Goal: Transaction & Acquisition: Subscribe to service/newsletter

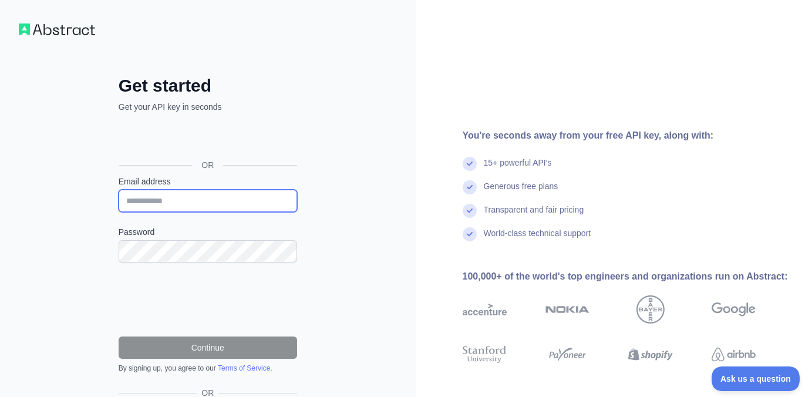
click at [249, 205] on input "Email address" at bounding box center [208, 201] width 178 height 22
type input "**********"
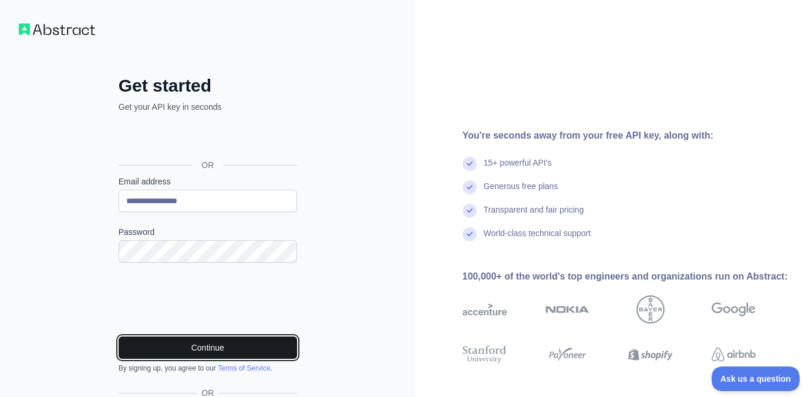
click at [159, 346] on button "Continue" at bounding box center [208, 347] width 178 height 22
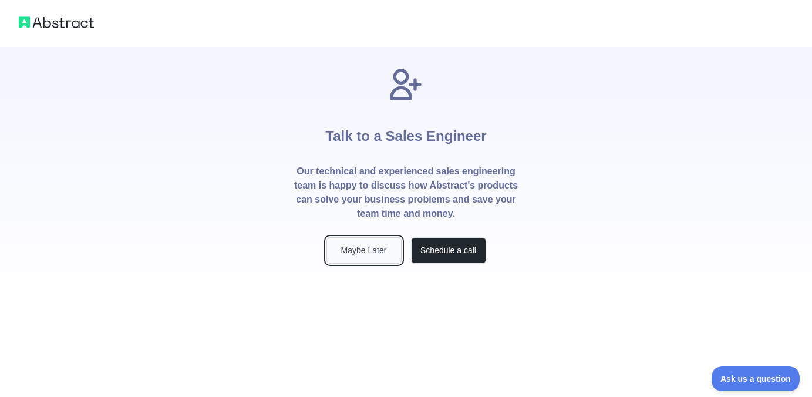
click at [373, 251] on button "Maybe Later" at bounding box center [363, 250] width 75 height 26
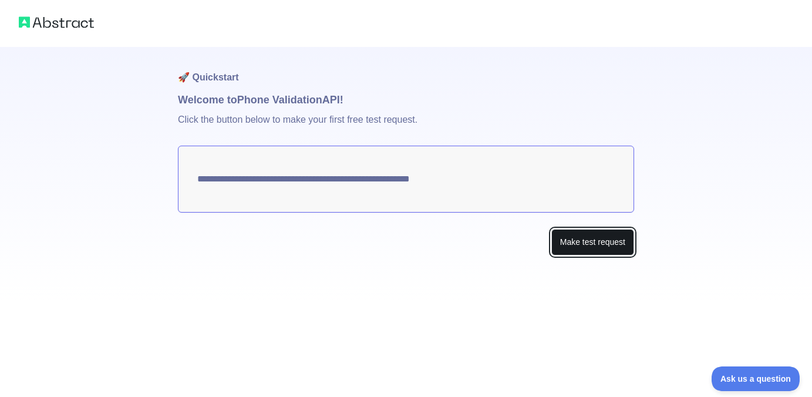
click at [589, 245] on button "Make test request" at bounding box center [592, 242] width 83 height 26
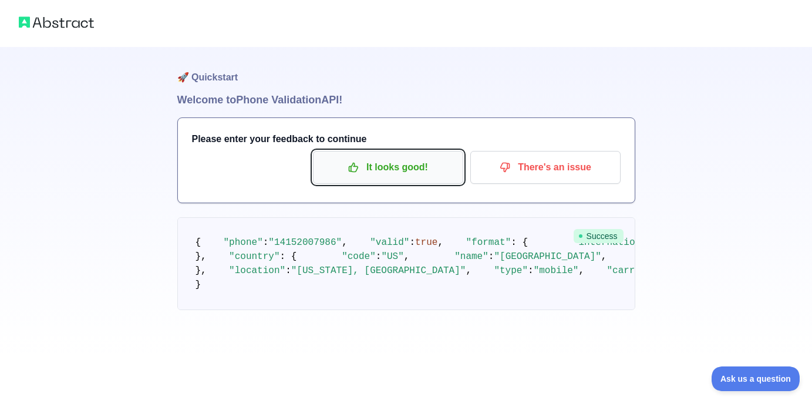
click at [400, 175] on p "It looks good!" at bounding box center [388, 167] width 133 height 20
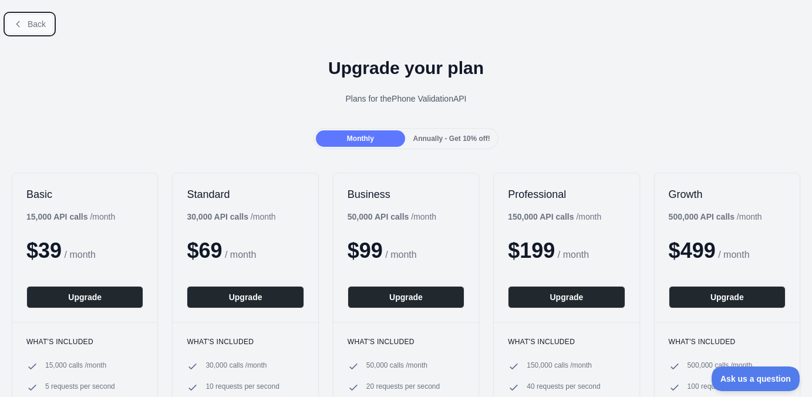
click at [29, 23] on span "Back" at bounding box center [37, 23] width 18 height 9
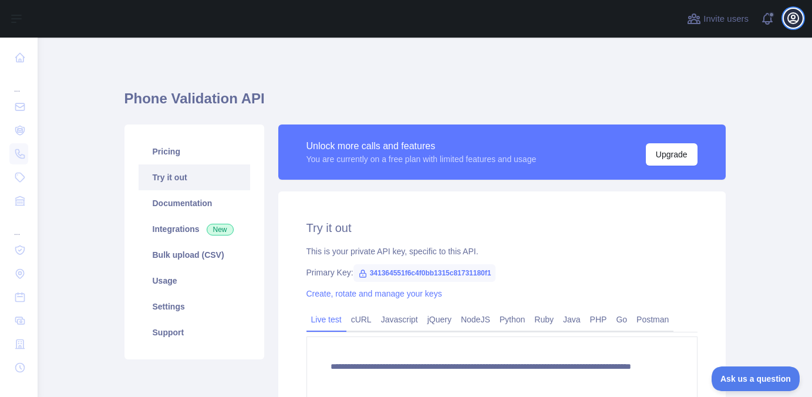
click at [795, 18] on icon "button" at bounding box center [793, 18] width 14 height 14
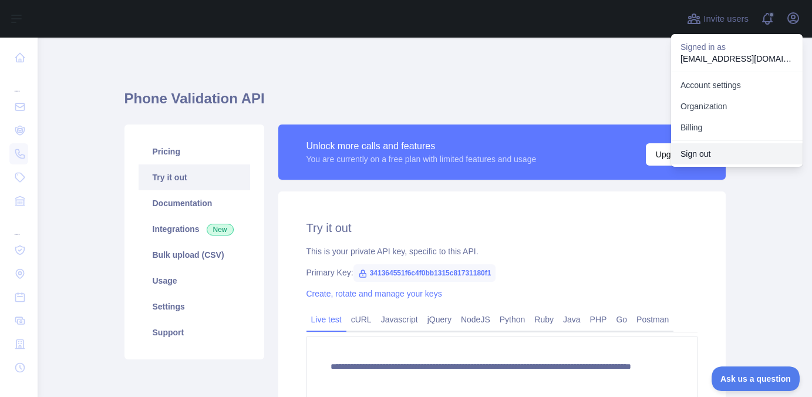
click at [709, 150] on button "Sign out" at bounding box center [736, 153] width 131 height 21
